Goal: Information Seeking & Learning: Learn about a topic

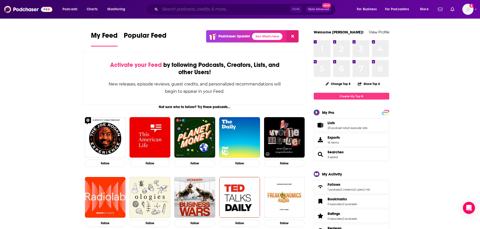
click at [222, 12] on input "Search podcasts, credits, & more..." at bounding box center [225, 9] width 130 height 8
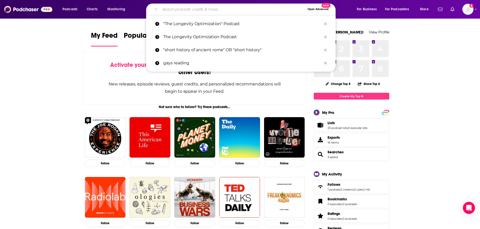
paste input "Digital Social Hour."
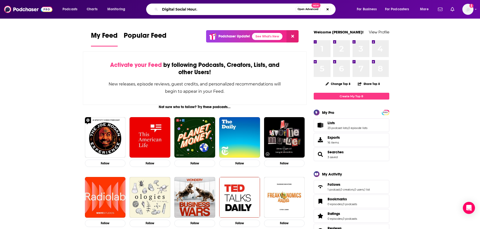
click at [200, 9] on input "Digital Social Hour." at bounding box center [227, 9] width 135 height 8
type input "Digital Social Hour"
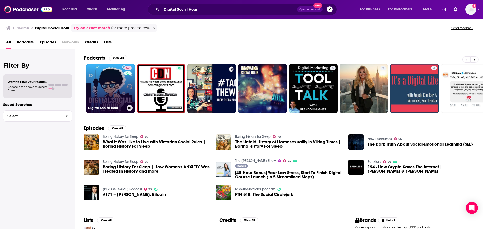
click at [103, 82] on link "57 Digital Social Hour" at bounding box center [110, 88] width 49 height 49
